Goal: Navigation & Orientation: Find specific page/section

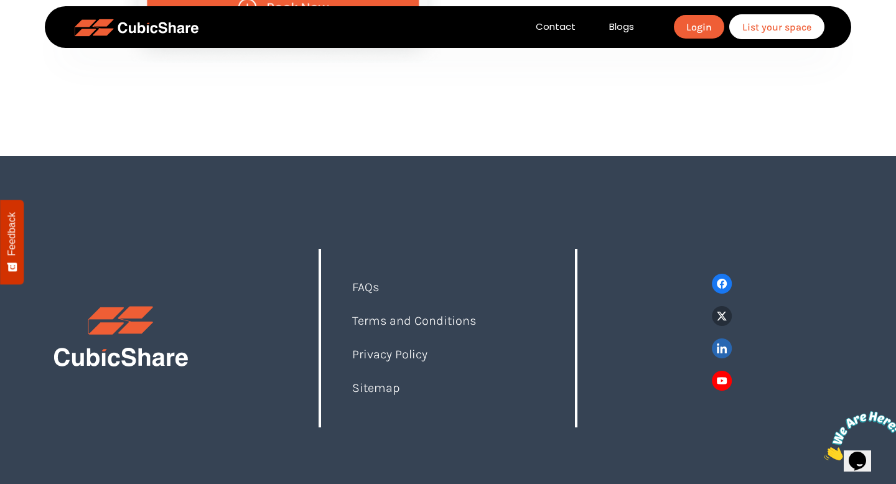
scroll to position [4419, 0]
click at [373, 287] on link "FAQs" at bounding box center [365, 287] width 27 height 14
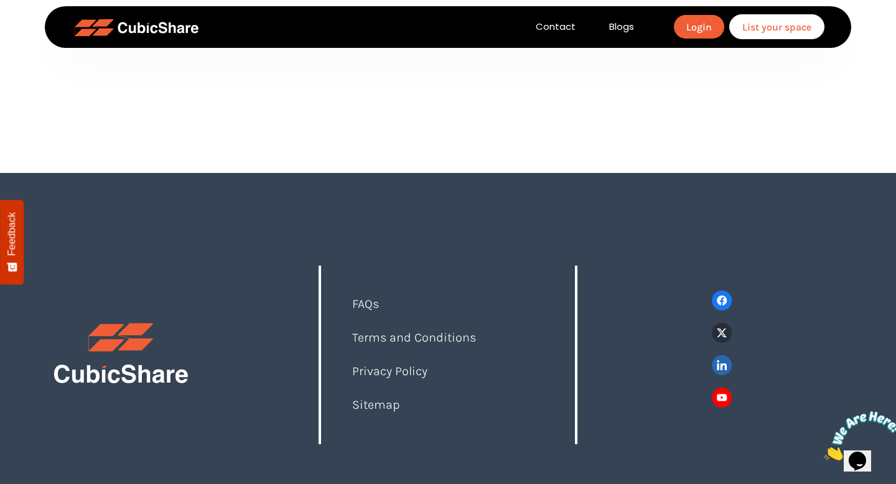
scroll to position [661, 0]
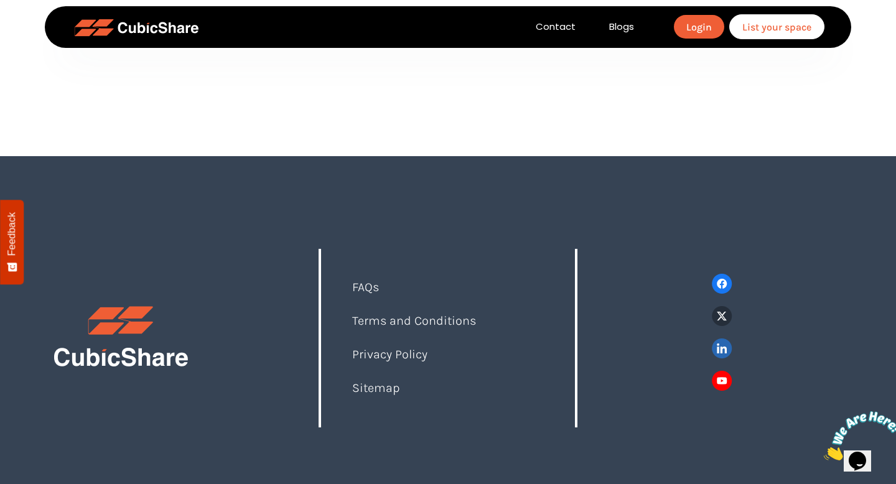
click at [407, 325] on link "Terms and Conditions" at bounding box center [414, 321] width 124 height 14
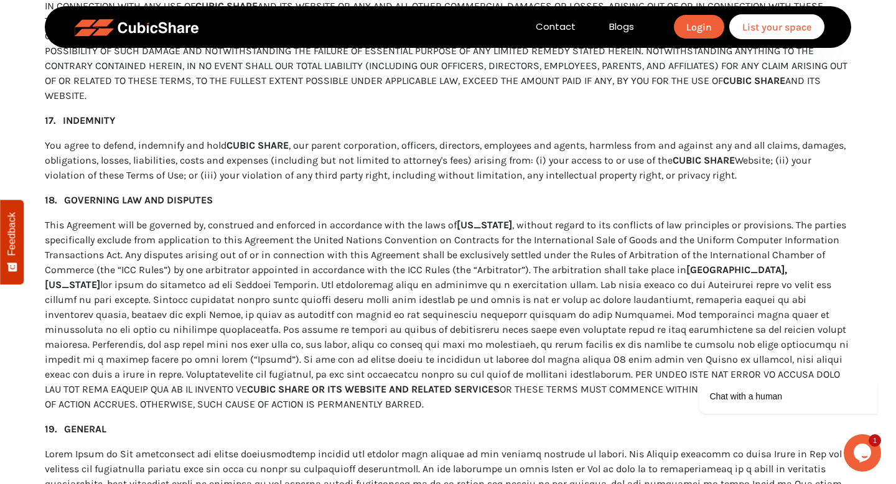
scroll to position [4900, 0]
